Goal: Task Accomplishment & Management: Manage account settings

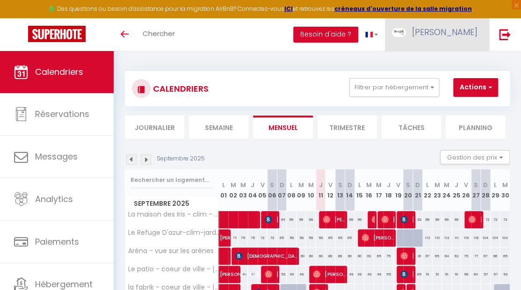
click at [406, 30] on img at bounding box center [399, 32] width 14 height 9
click at [459, 68] on link "Paramètres" at bounding box center [451, 65] width 69 height 16
select select "fr"
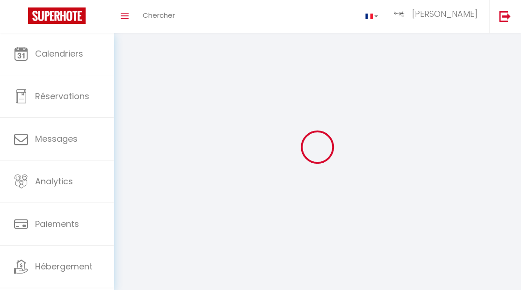
type input "[PERSON_NAME]"
select select
select select "28"
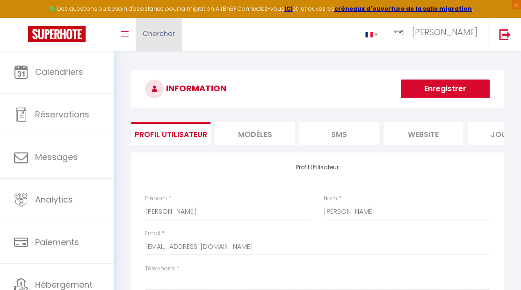
select select
click at [154, 89] on icon at bounding box center [154, 89] width 19 height 19
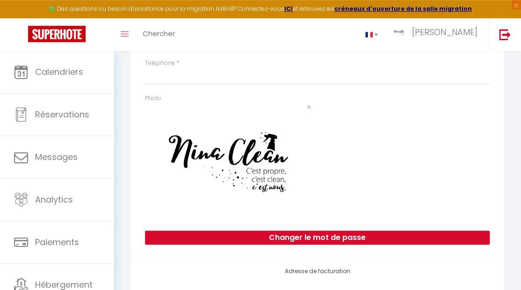
scroll to position [202, 0]
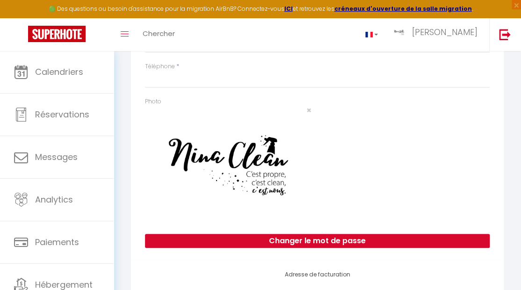
click at [279, 161] on img at bounding box center [228, 168] width 166 height 106
drag, startPoint x: 169, startPoint y: 108, endPoint x: 214, endPoint y: 211, distance: 112.2
click at [214, 211] on div "×" at bounding box center [228, 163] width 166 height 114
click at [250, 154] on img at bounding box center [228, 168] width 166 height 106
drag, startPoint x: 250, startPoint y: 154, endPoint x: 324, endPoint y: 161, distance: 74.7
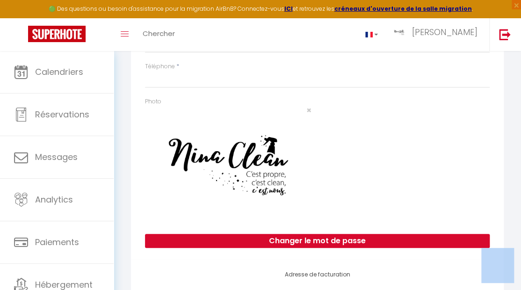
click at [259, 172] on img at bounding box center [228, 168] width 166 height 106
click at [343, 133] on div at bounding box center [407, 163] width 179 height 132
click at [278, 173] on img at bounding box center [228, 168] width 166 height 106
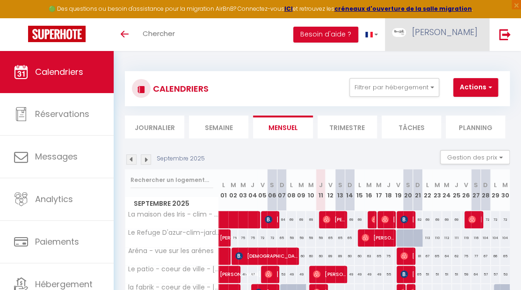
click at [456, 30] on link "[PERSON_NAME]" at bounding box center [437, 34] width 104 height 33
click at [456, 63] on link "Paramètres" at bounding box center [451, 65] width 69 height 16
select select "fr"
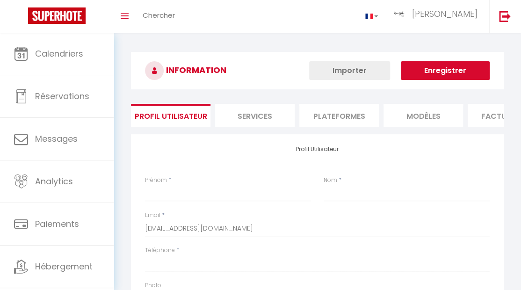
type input "[PERSON_NAME]"
select select
select select "28"
type input "[URL][DOMAIN_NAME]"
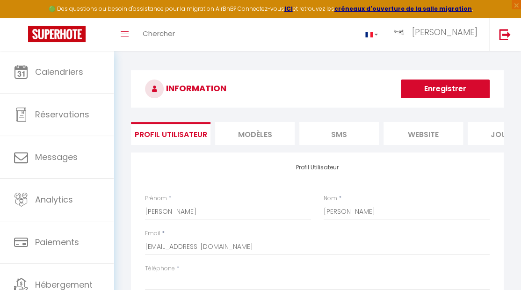
select select
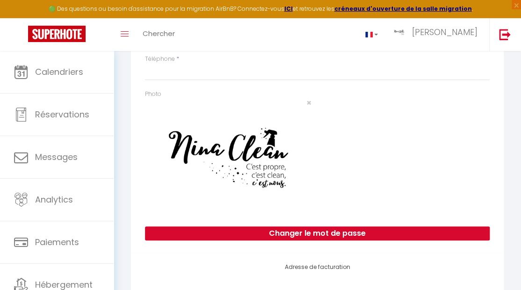
scroll to position [227, 0]
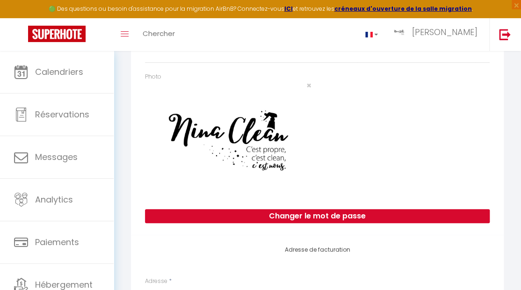
click at [271, 168] on img at bounding box center [228, 143] width 166 height 106
